Goal: Check status: Check status

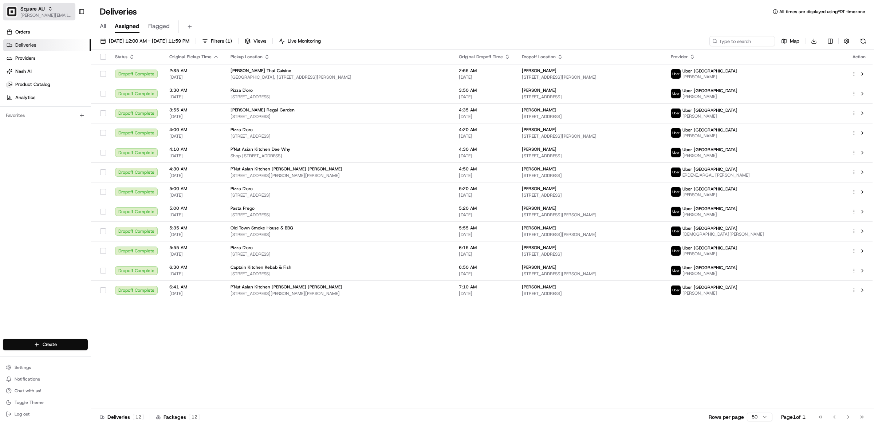
click at [50, 7] on icon "button" at bounding box center [50, 7] width 2 height 1
type input "hawaiian bros (for"
click at [118, 49] on span "Hawaiian Bros ([GEOGRAPHIC_DATA] [GEOGRAPHIC_DATA] Pkwy)" at bounding box center [136, 52] width 90 height 7
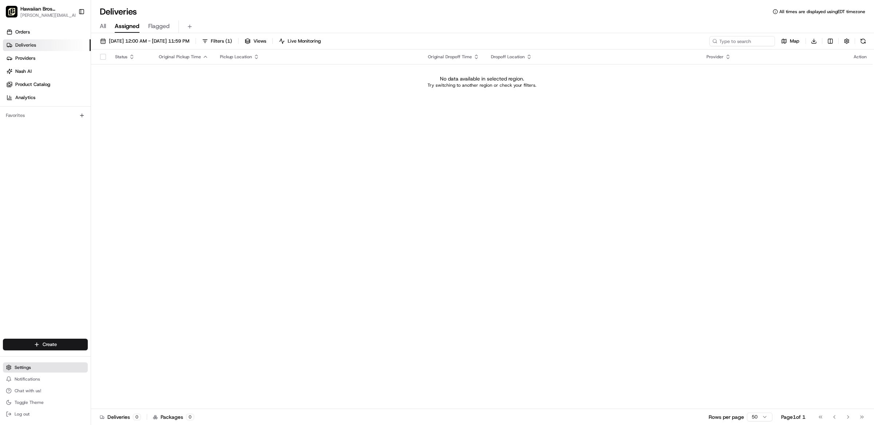
click at [21, 368] on span "Settings" at bounding box center [23, 368] width 16 height 6
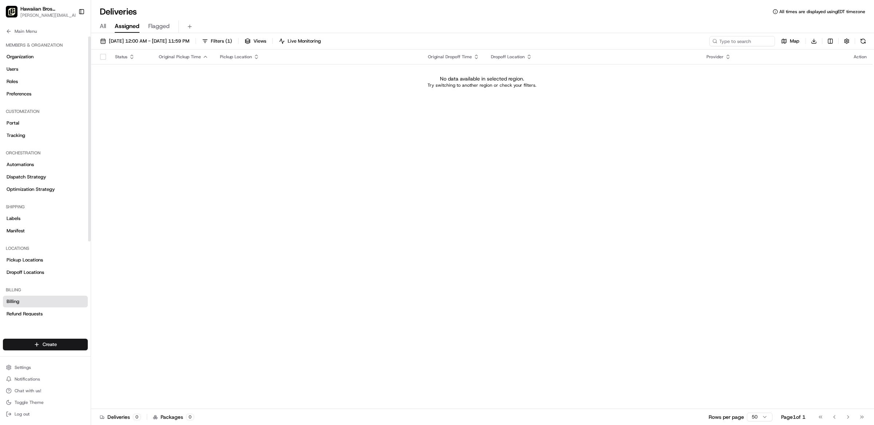
click at [30, 298] on link "Billing" at bounding box center [45, 302] width 85 height 12
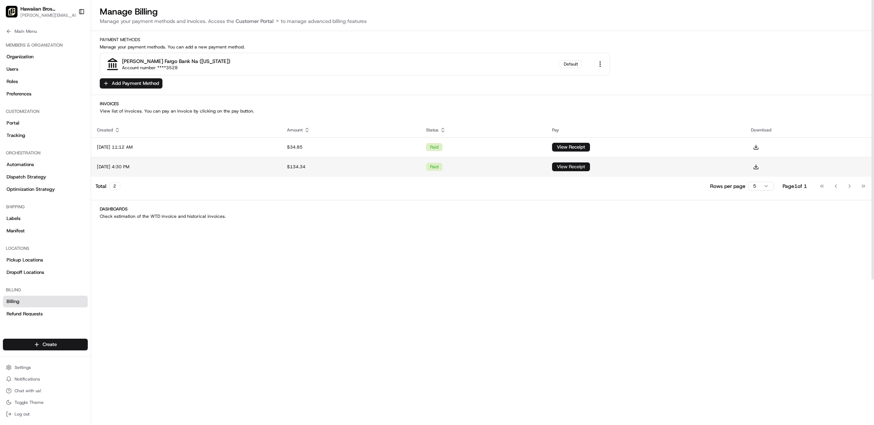
click at [590, 166] on button "View Receipt" at bounding box center [571, 166] width 38 height 9
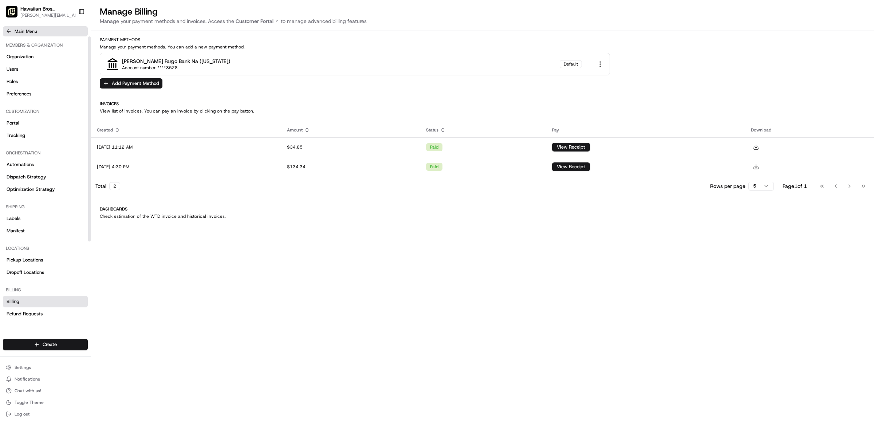
click at [14, 28] on button "Main Menu" at bounding box center [45, 31] width 85 height 10
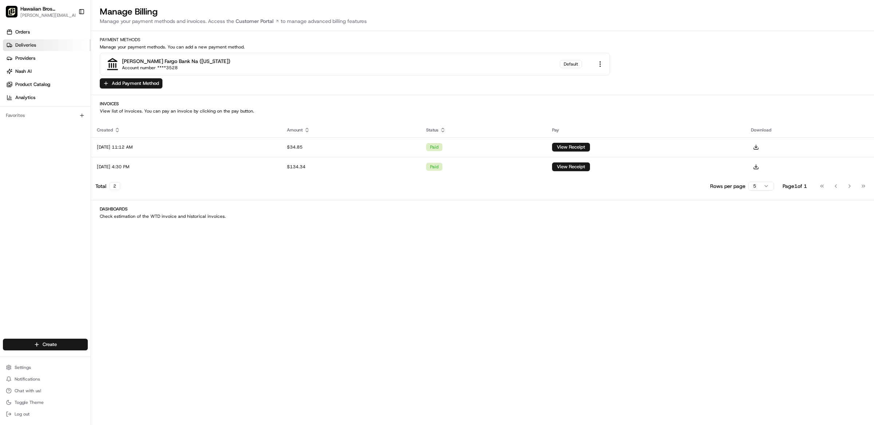
click at [28, 45] on span "Deliveries" at bounding box center [25, 45] width 21 height 7
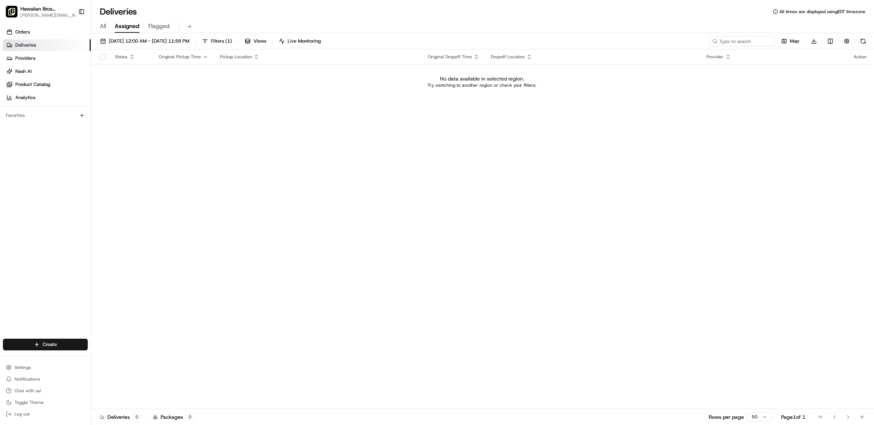
click at [187, 35] on div "[DATE] 12:00 AM - [DATE] 11:59 PM Filters ( 1 ) Views Live Monitoring Map Downl…" at bounding box center [482, 229] width 783 height 393
click at [186, 39] on span "[DATE] 12:00 AM - [DATE] 11:59 PM" at bounding box center [149, 41] width 80 height 7
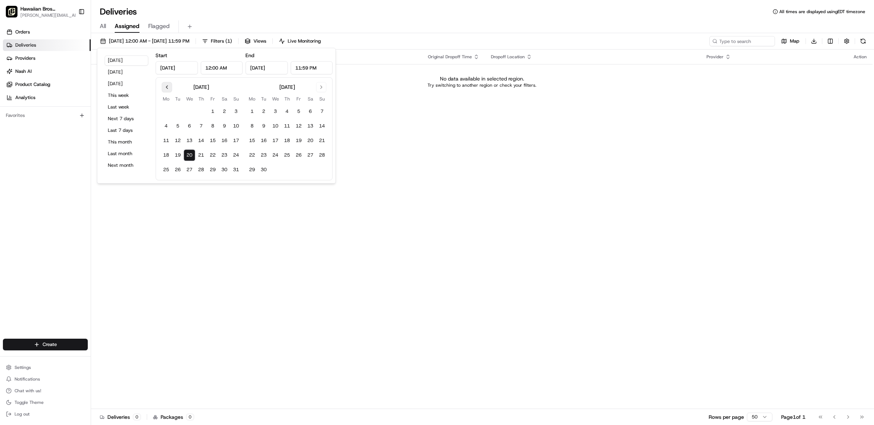
click at [167, 88] on button "Go to previous month" at bounding box center [167, 87] width 10 height 10
click at [164, 155] on button "21" at bounding box center [166, 155] width 12 height 12
type input "[DATE]"
click at [236, 156] on button "27" at bounding box center [236, 155] width 12 height 12
type input "[DATE]"
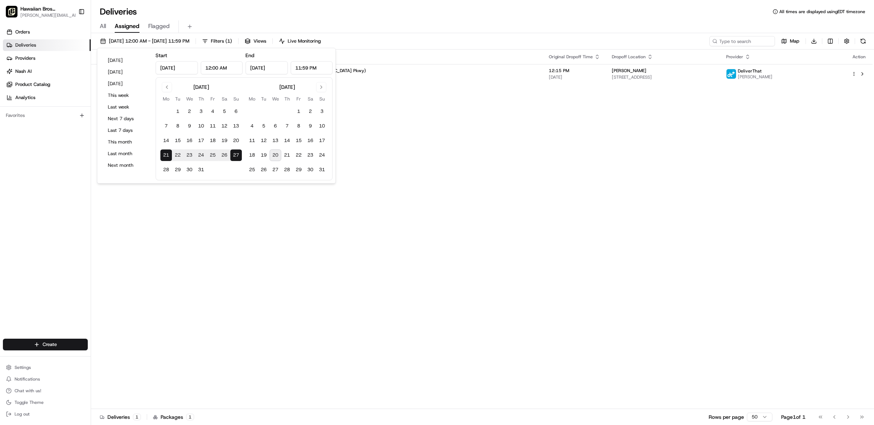
click at [406, 19] on div "All Assigned Flagged" at bounding box center [482, 25] width 783 height 16
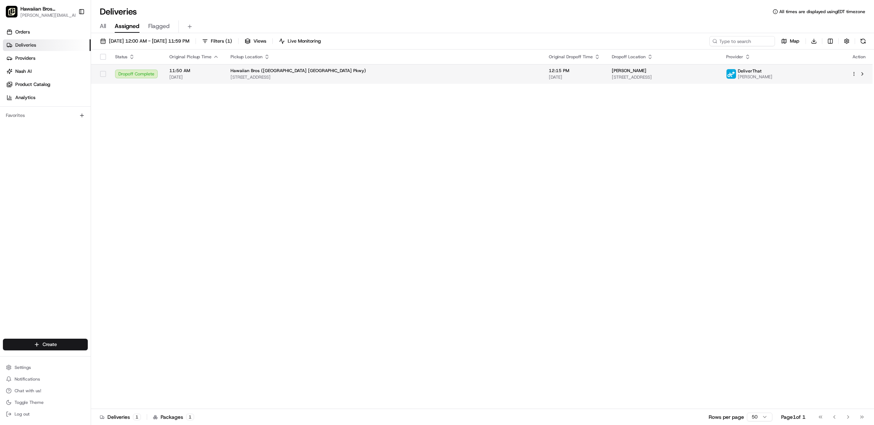
click at [393, 70] on div "Hawaiian Bros ([GEOGRAPHIC_DATA] [GEOGRAPHIC_DATA] Pkwy)" at bounding box center [384, 71] width 307 height 6
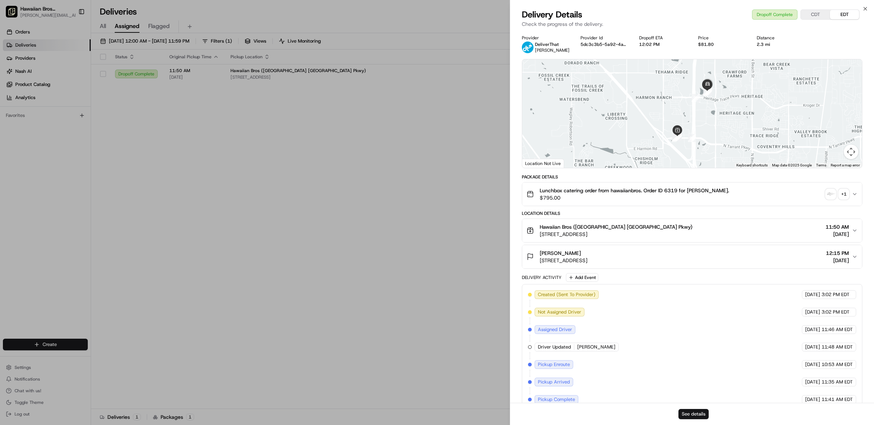
click at [695, 416] on button "See details" at bounding box center [694, 414] width 30 height 10
